Goal: Transaction & Acquisition: Purchase product/service

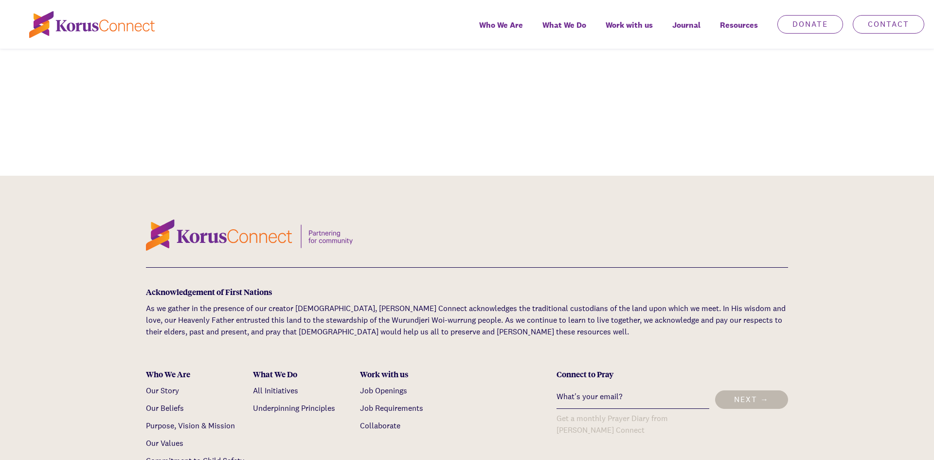
scroll to position [3078, 0]
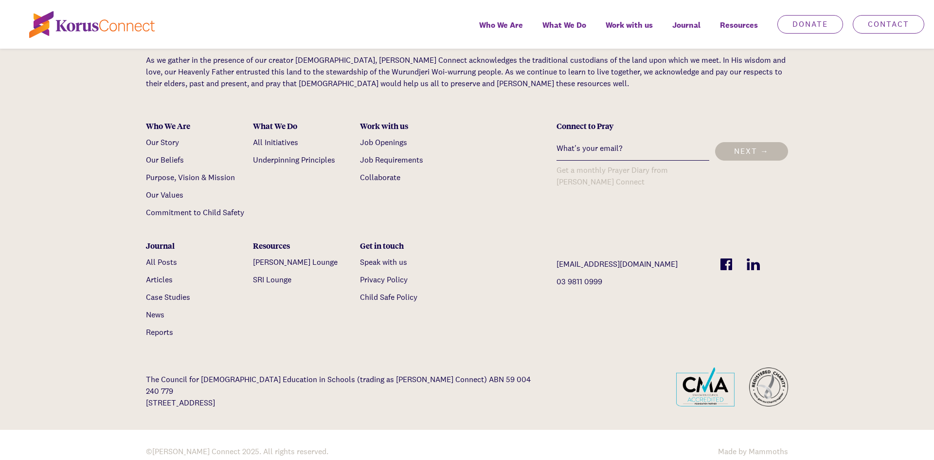
click at [729, 258] on img at bounding box center [726, 264] width 12 height 12
click at [748, 258] on img at bounding box center [753, 264] width 13 height 12
click at [807, 27] on link "Donate" at bounding box center [810, 24] width 66 height 18
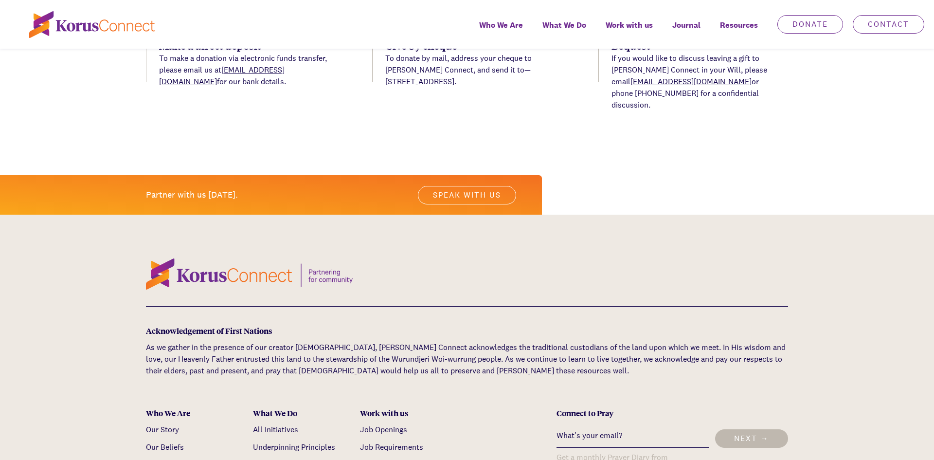
scroll to position [1389, 0]
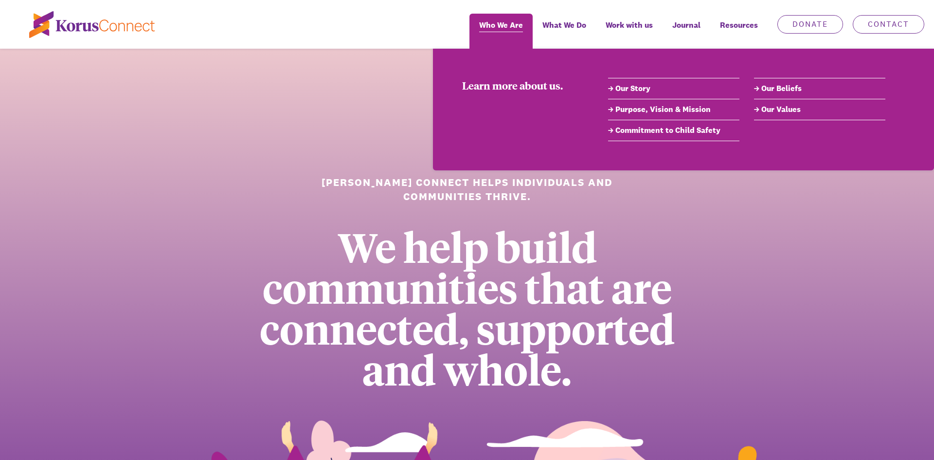
click at [505, 35] on link "Who We Are" at bounding box center [500, 31] width 63 height 35
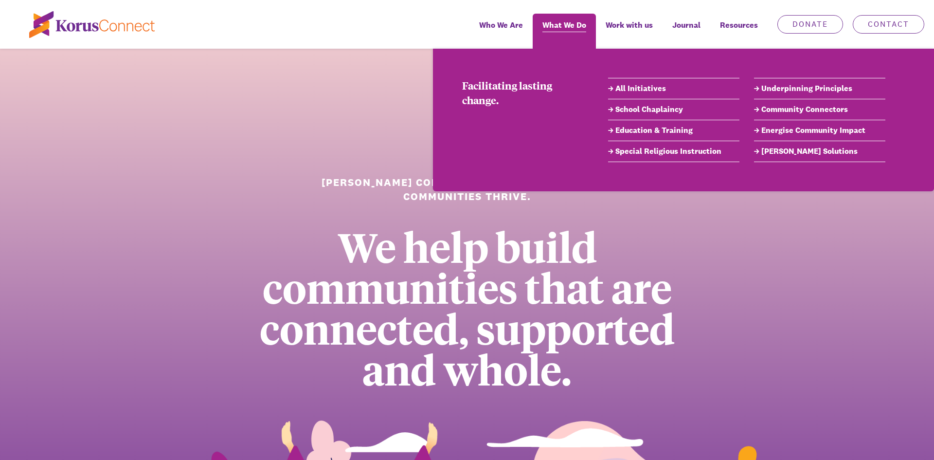
click at [580, 30] on span "What We Do" at bounding box center [564, 25] width 44 height 14
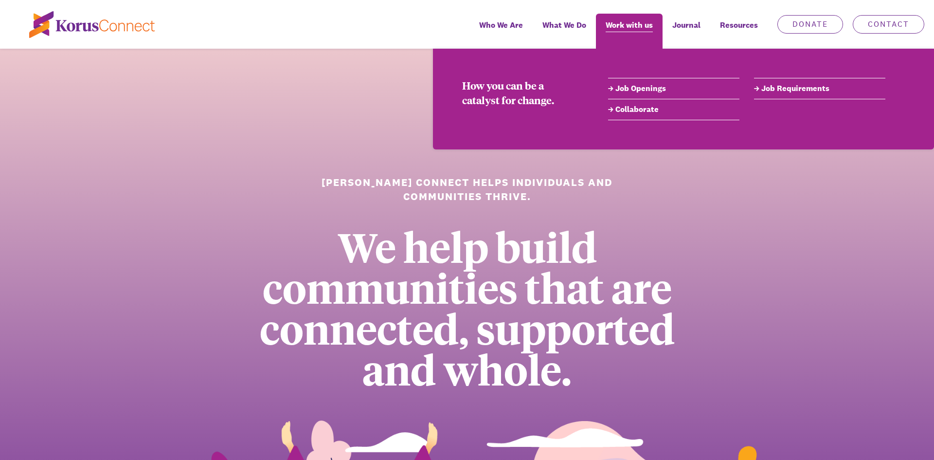
click at [611, 26] on span "Work with us" at bounding box center [629, 25] width 47 height 14
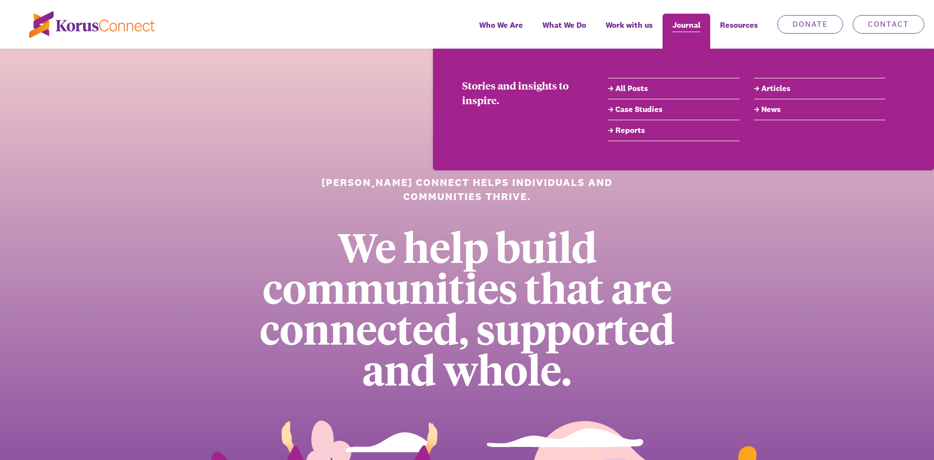
click at [677, 27] on span "Journal" at bounding box center [686, 25] width 28 height 14
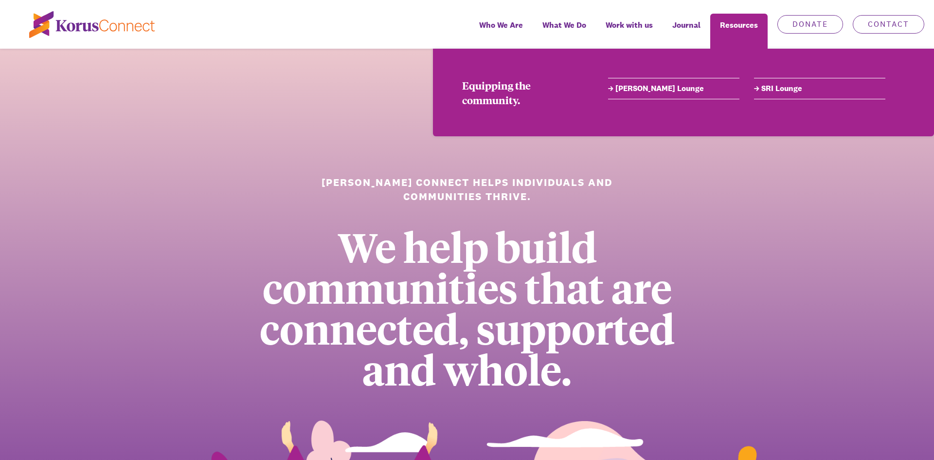
click at [732, 29] on div "Resources" at bounding box center [738, 31] width 57 height 35
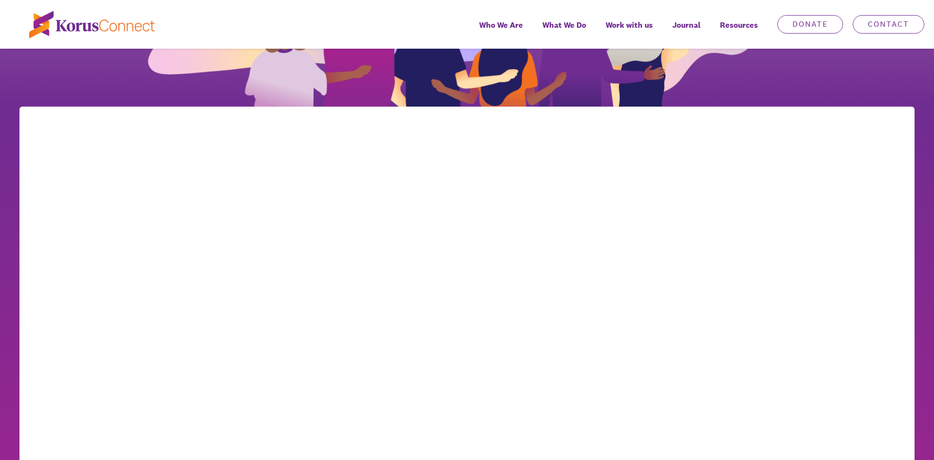
scroll to position [634, 0]
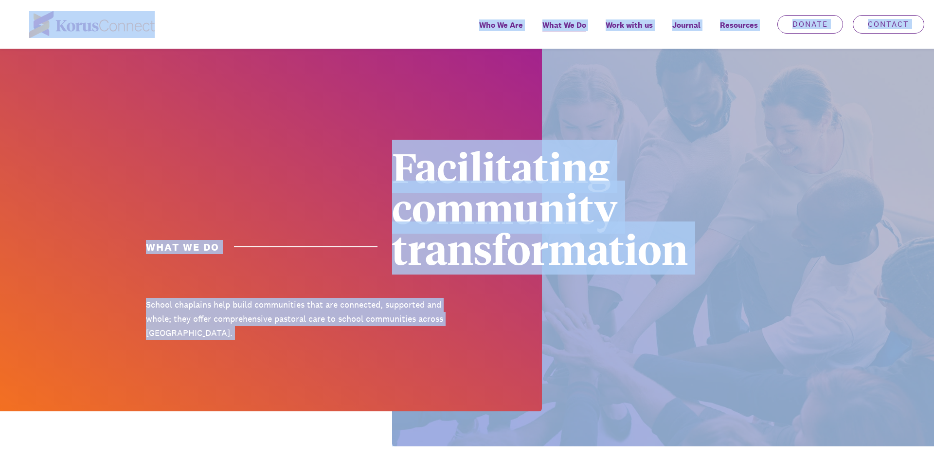
drag, startPoint x: 180, startPoint y: 121, endPoint x: 165, endPoint y: -5, distance: 126.4
copy div "Lor Ip Dol Sitam cons adipi el. Sed Doeiu Tem Incidid Utlabor, Etdolo & Magnaal…"
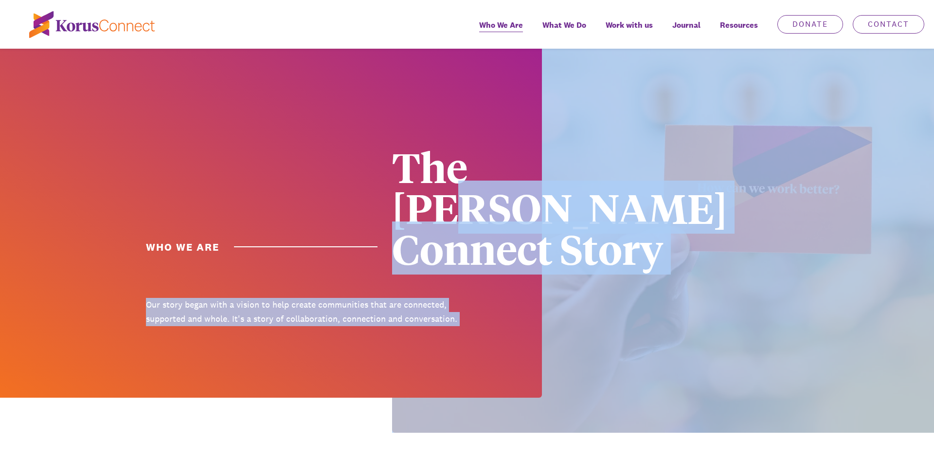
drag, startPoint x: 139, startPoint y: 219, endPoint x: 539, endPoint y: 189, distance: 400.9
click at [539, 189] on div "Who we are The [PERSON_NAME] Connect Story Our story began with a vision to hel…" at bounding box center [467, 241] width 934 height 384
click at [303, 149] on div at bounding box center [271, 223] width 542 height 349
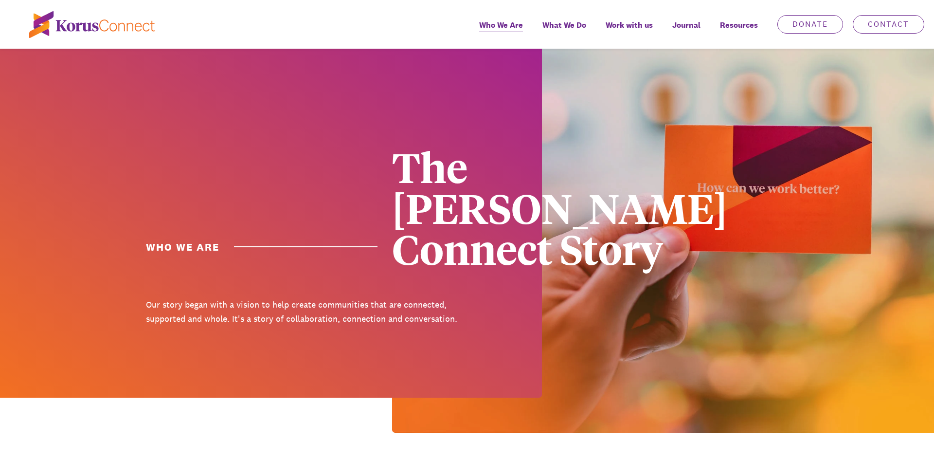
drag, startPoint x: 147, startPoint y: 221, endPoint x: 133, endPoint y: 228, distance: 15.5
click at [133, 228] on div at bounding box center [271, 223] width 542 height 349
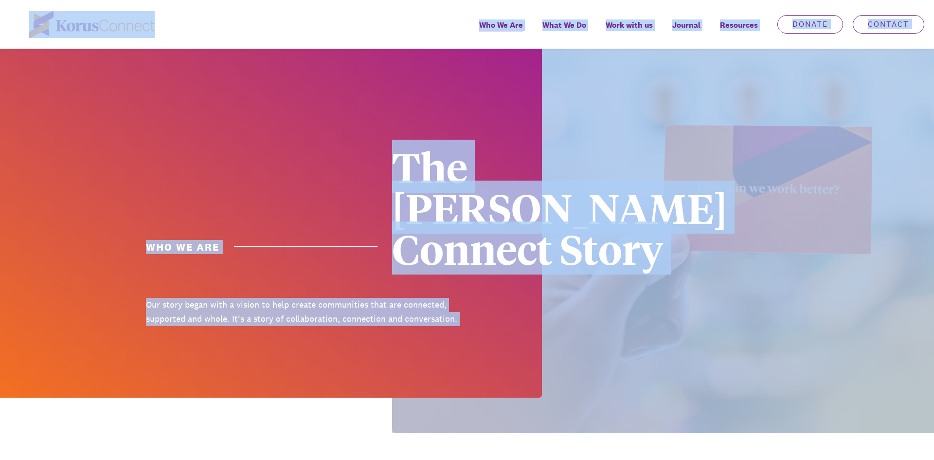
drag, startPoint x: 649, startPoint y: 168, endPoint x: 202, endPoint y: 18, distance: 471.4
copy div "Lor Ip Dol Sitam cons adipi el. Sed Doeiu Tem Incidid Utlabor, Etdolo & Magnaal…"
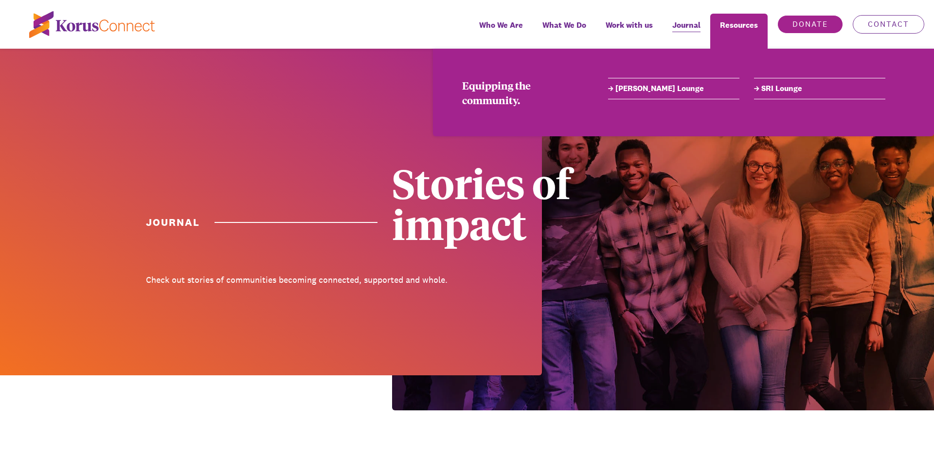
click at [807, 23] on link "Donate" at bounding box center [810, 24] width 66 height 18
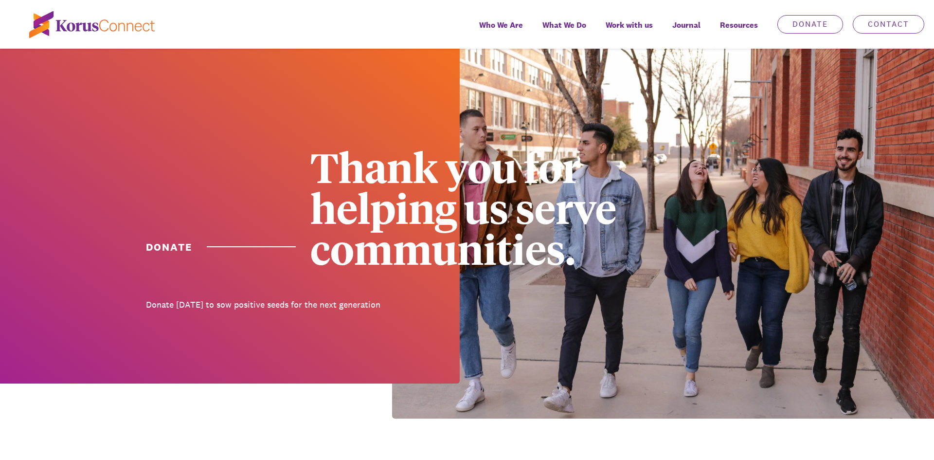
drag, startPoint x: 140, startPoint y: 246, endPoint x: 245, endPoint y: 224, distance: 107.9
click at [245, 224] on div at bounding box center [230, 216] width 460 height 335
drag, startPoint x: 751, startPoint y: 242, endPoint x: 231, endPoint y: -1, distance: 574.9
copy div "Lor Ip Dol Sitam cons adipi el. Sed Doeiu Tem Incidid Utlabor, Etdolo & Magnaal…"
